Goal: Check status: Check status

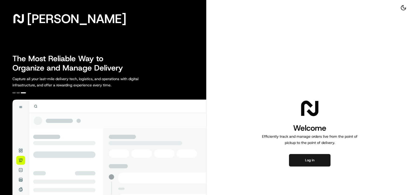
click at [307, 165] on button "Log in" at bounding box center [309, 160] width 41 height 12
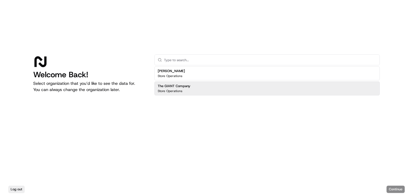
click at [218, 87] on div "The GIANT Company Store Operations" at bounding box center [266, 88] width 225 height 14
click at [222, 89] on div "The GIANT Company Store Operations" at bounding box center [266, 88] width 225 height 14
click at [314, 92] on div "The GIANT Company Store Operations" at bounding box center [266, 88] width 225 height 14
click at [401, 190] on button "Continue" at bounding box center [395, 189] width 18 height 7
